Goal: Find specific page/section: Find specific page/section

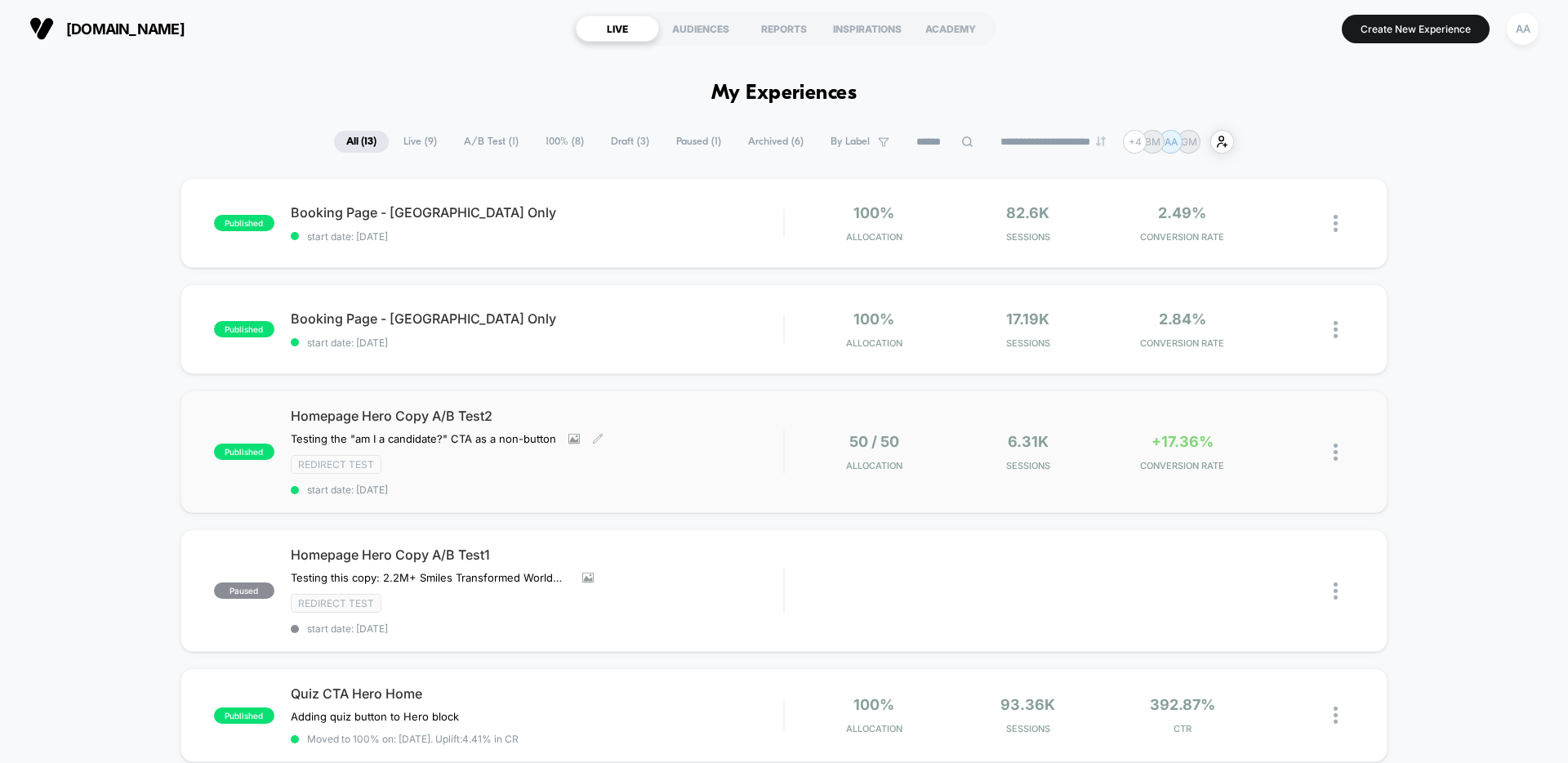
click at [689, 431] on div "Homepage Hero Copy A/B Test2 Testing the "am I a candidate?" CTA as a non-butto…" at bounding box center [537, 451] width 493 height 88
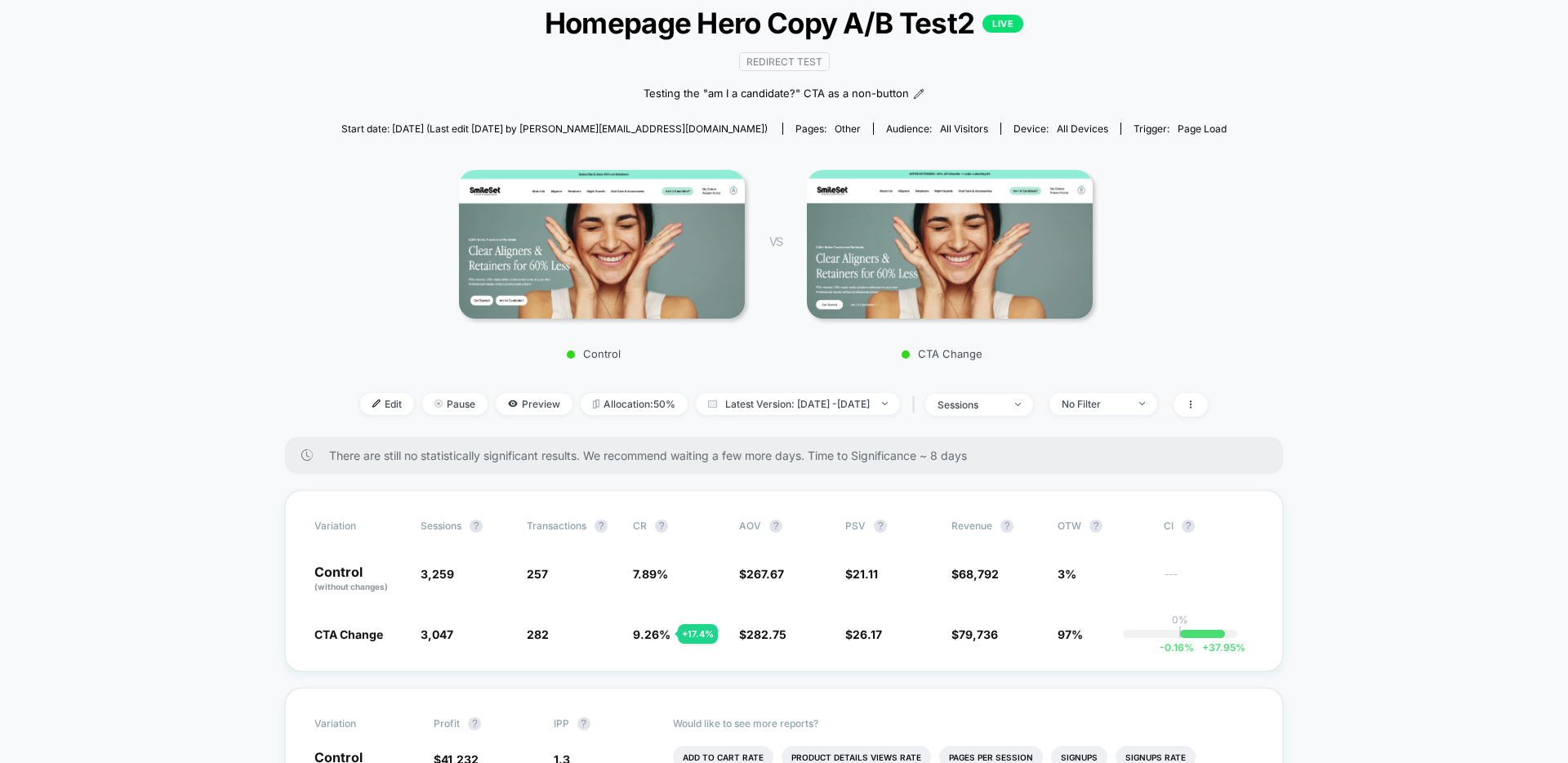
scroll to position [104, 0]
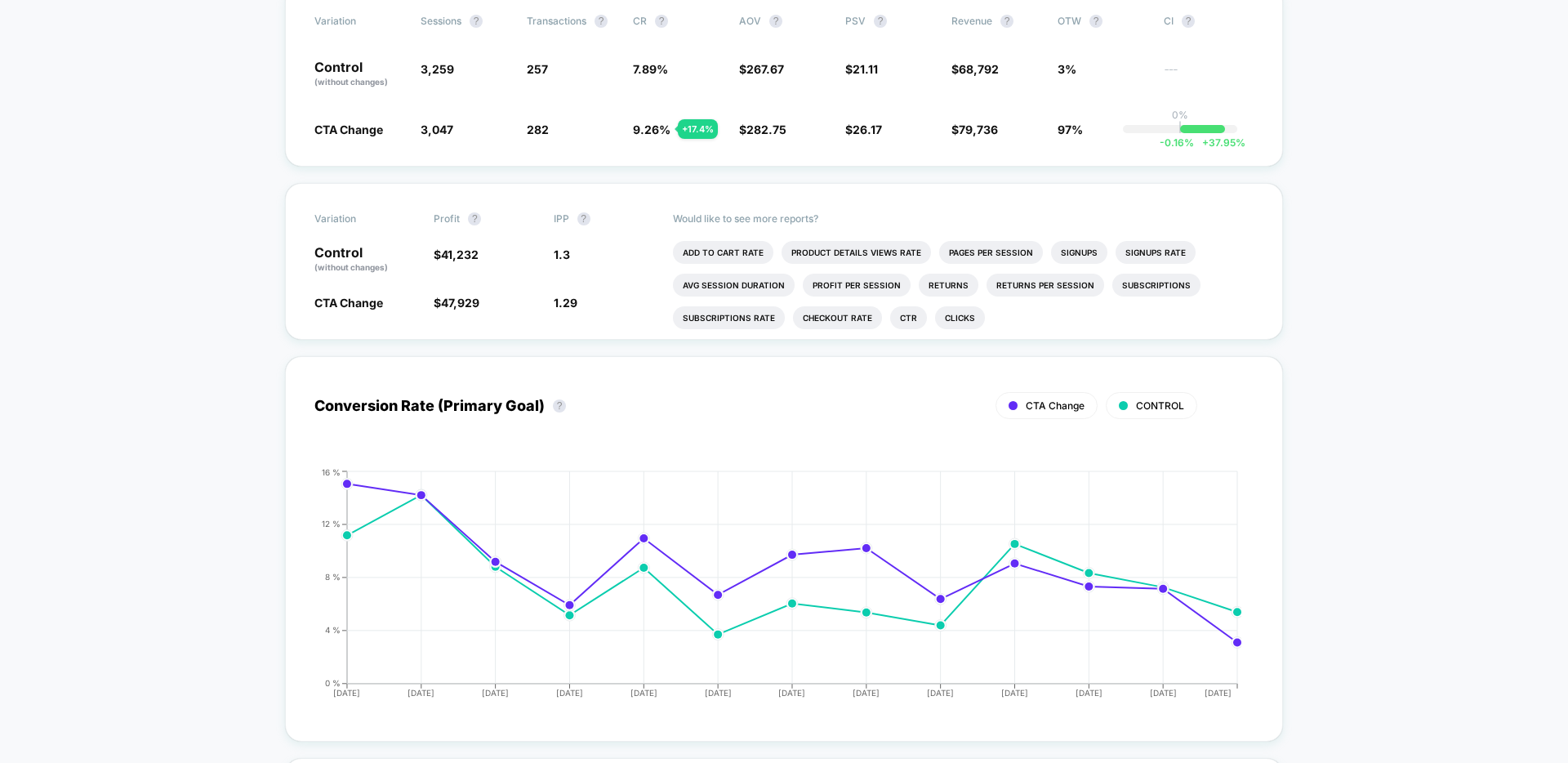
scroll to position [152, 0]
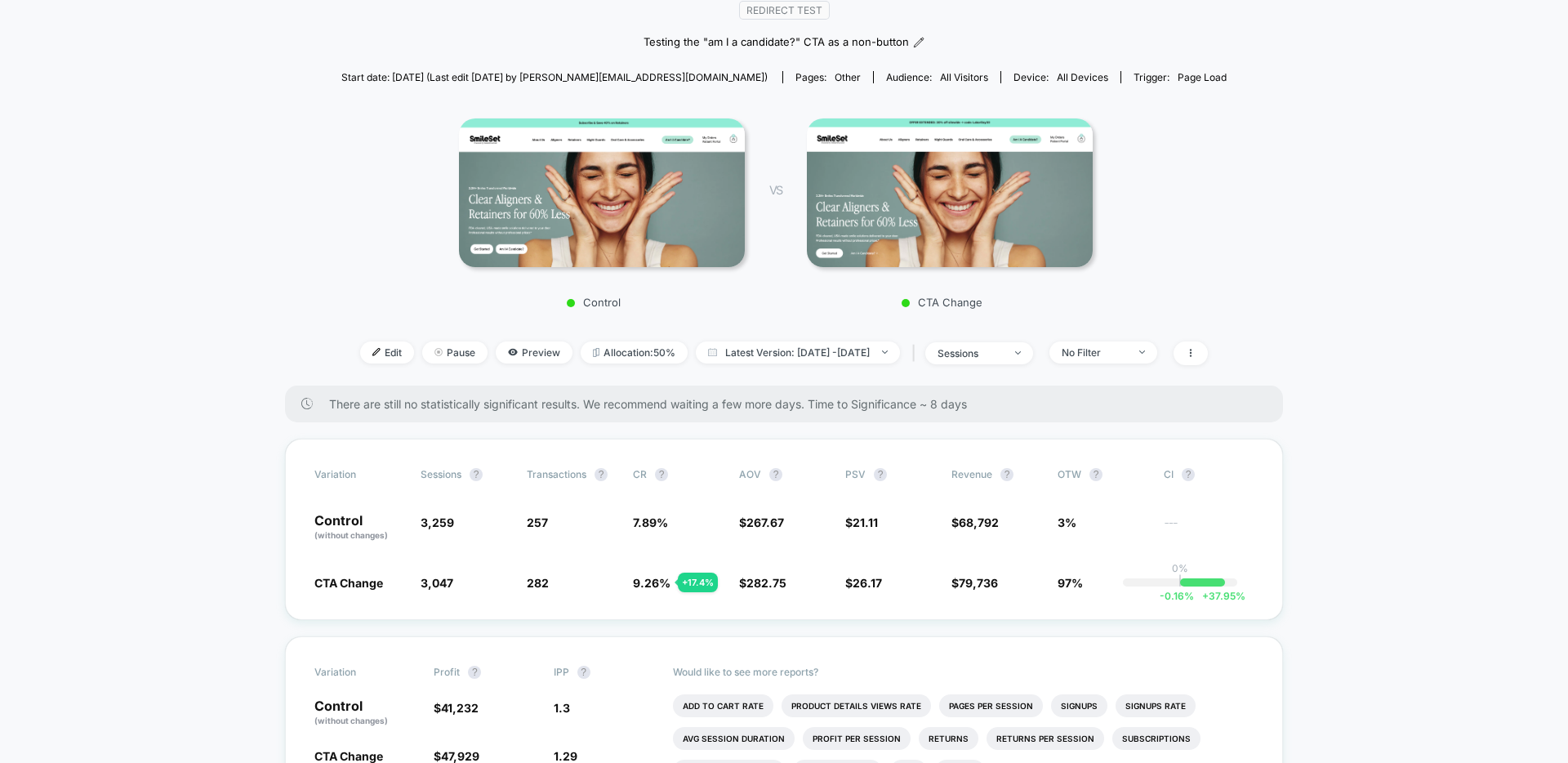
scroll to position [156, 0]
drag, startPoint x: 1349, startPoint y: 482, endPoint x: 1258, endPoint y: 489, distance: 91.3
drag, startPoint x: 1473, startPoint y: 529, endPoint x: 1423, endPoint y: 549, distance: 53.9
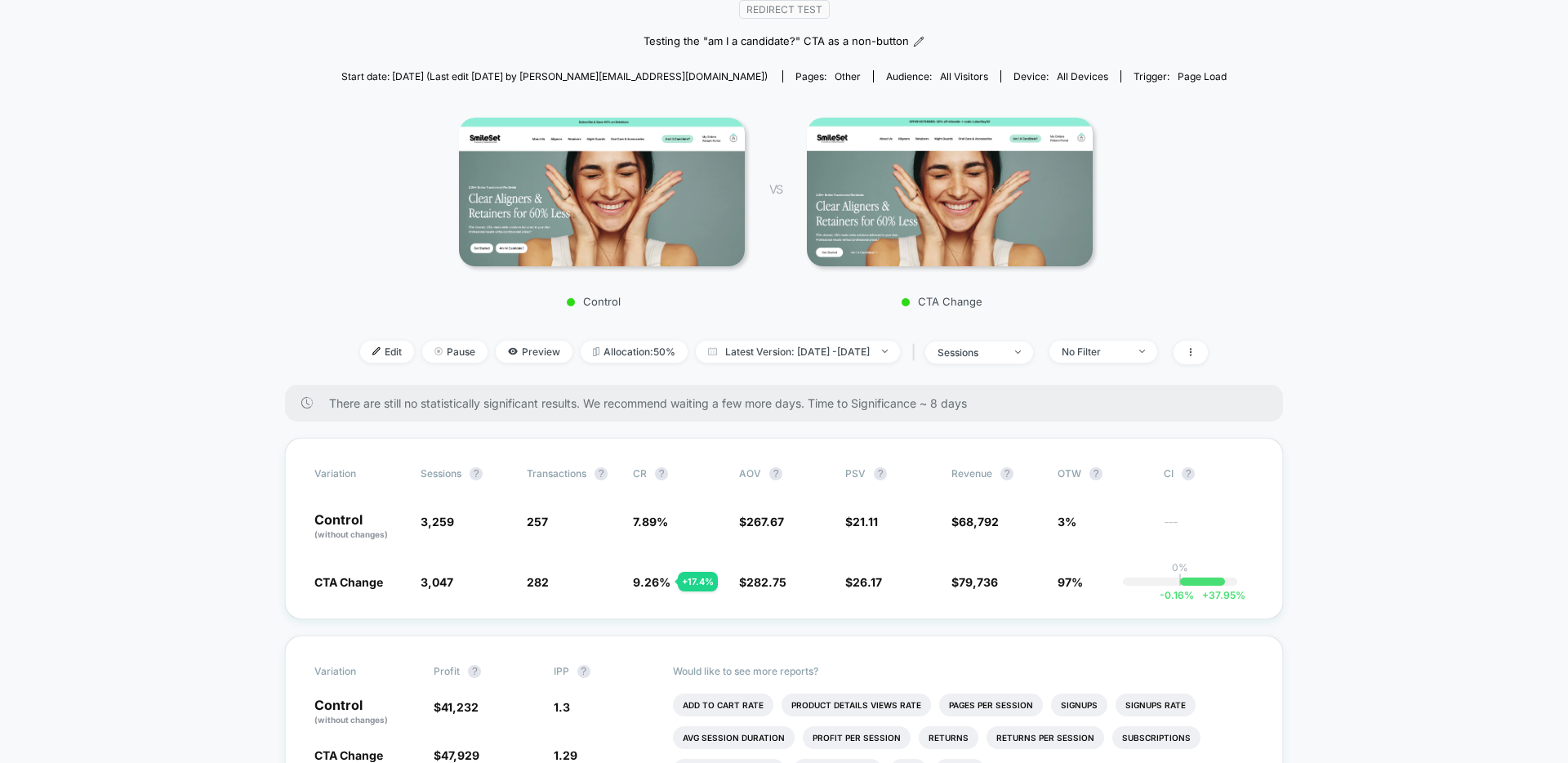
click at [366, 588] on span "CTA Change" at bounding box center [348, 582] width 68 height 14
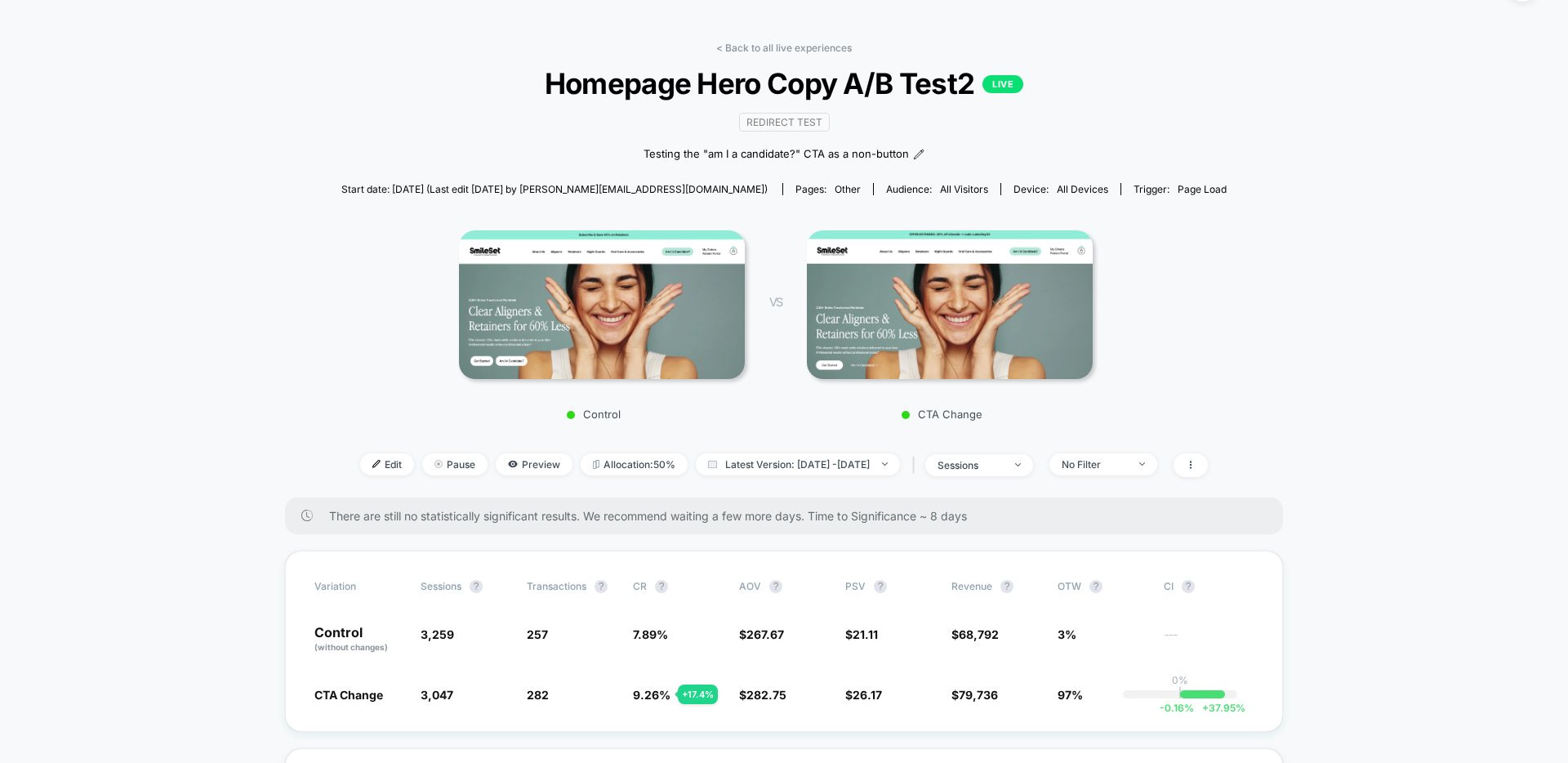
scroll to position [44, 0]
drag, startPoint x: 1434, startPoint y: 163, endPoint x: 1421, endPoint y: 0, distance: 163.5
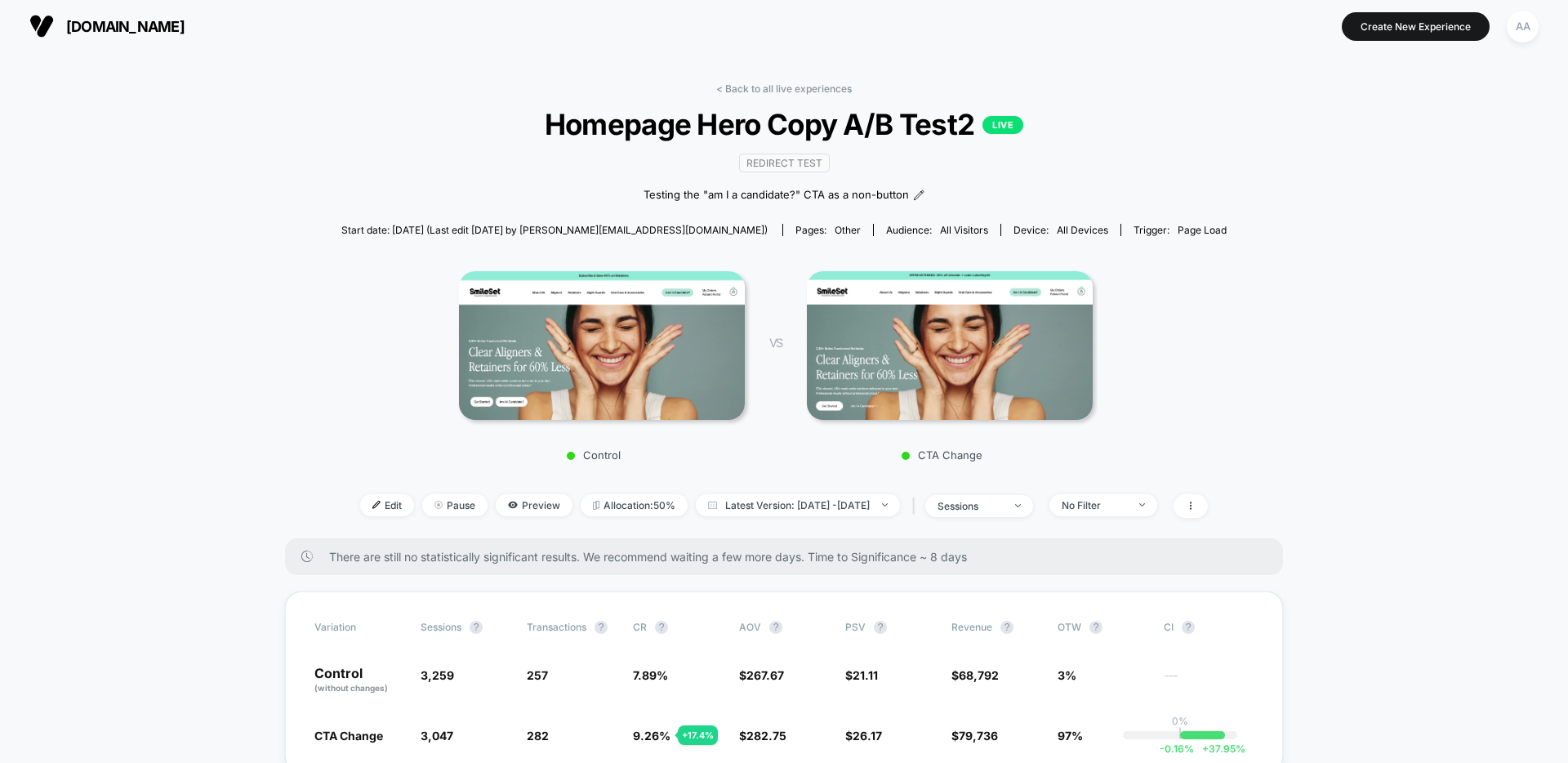
scroll to position [3, 0]
drag, startPoint x: 1246, startPoint y: 181, endPoint x: 1080, endPoint y: 62, distance: 204.2
